Goal: Task Accomplishment & Management: Manage account settings

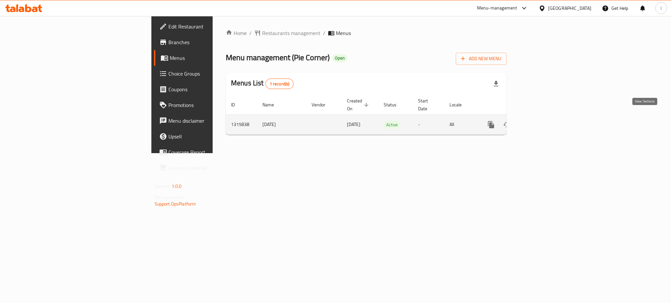
click at [542, 121] on icon "enhanced table" at bounding box center [538, 125] width 8 height 8
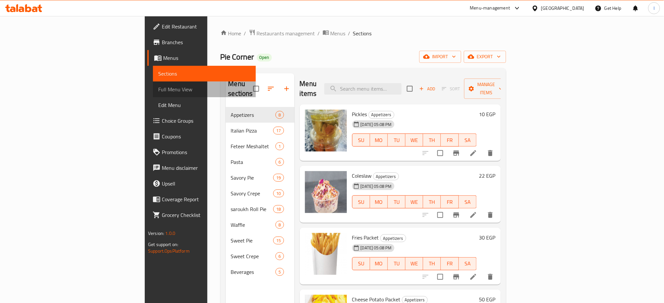
click at [158, 85] on span "Full Menu View" at bounding box center [204, 89] width 92 height 8
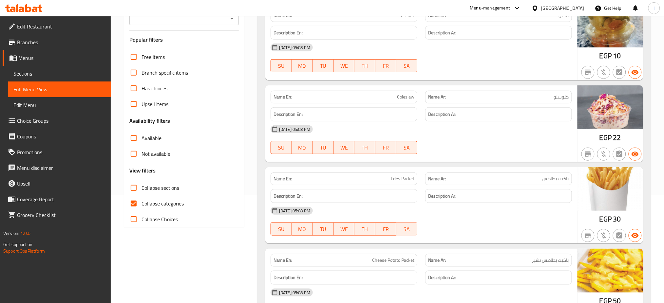
scroll to position [109, 0]
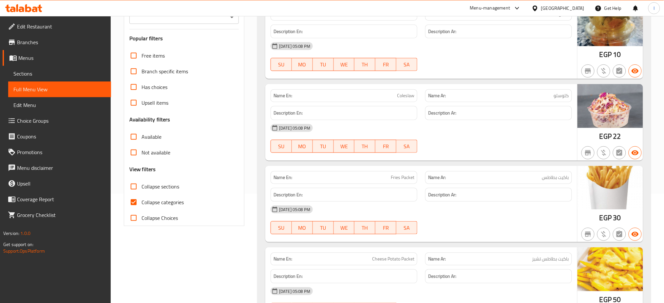
click at [134, 203] on input "Collapse categories" at bounding box center [134, 202] width 16 height 16
checkbox input "false"
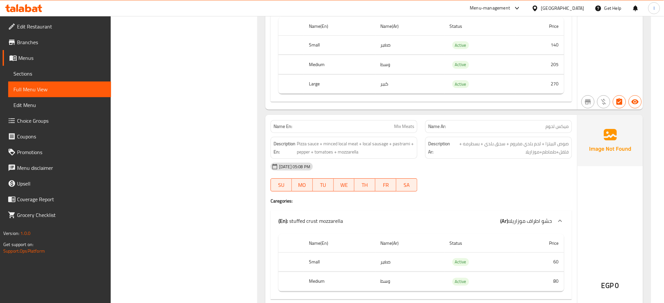
scroll to position [5610, 0]
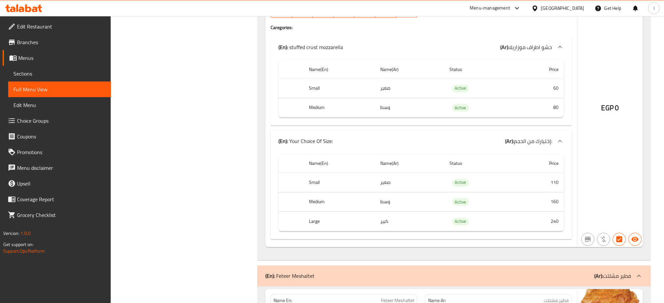
scroll to position [5801, 0]
click at [583, 9] on div "Egypt" at bounding box center [562, 8] width 43 height 7
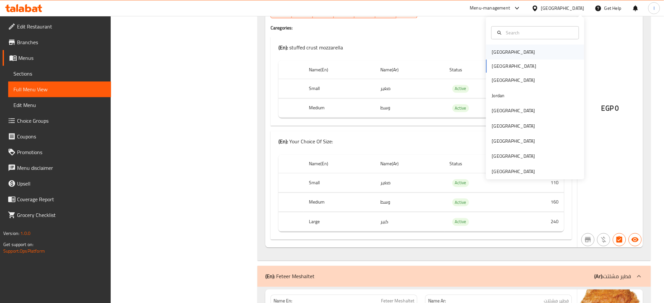
click at [492, 51] on div "[GEOGRAPHIC_DATA]" at bounding box center [513, 52] width 43 height 7
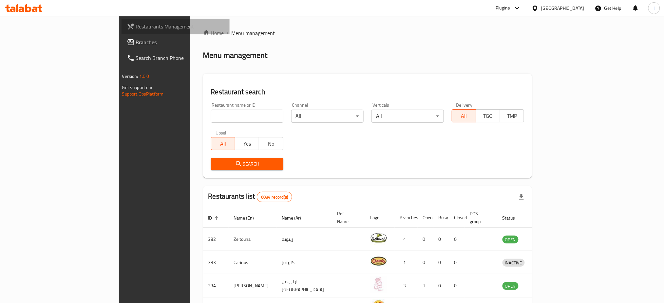
click at [136, 24] on span "Restaurants Management" at bounding box center [180, 27] width 89 height 8
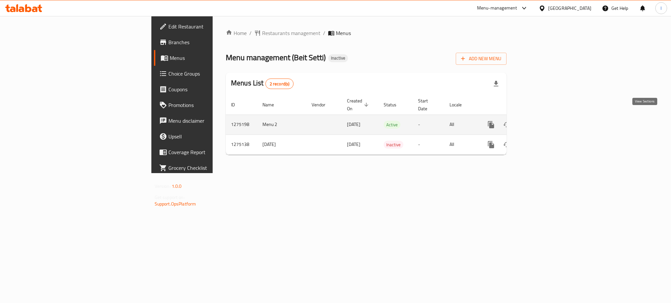
click at [542, 121] on icon "enhanced table" at bounding box center [538, 125] width 8 height 8
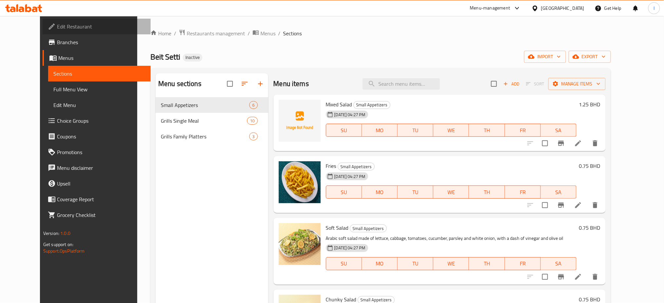
click at [57, 25] on span "Edit Restaurant" at bounding box center [101, 27] width 89 height 8
